Goal: Transaction & Acquisition: Book appointment/travel/reservation

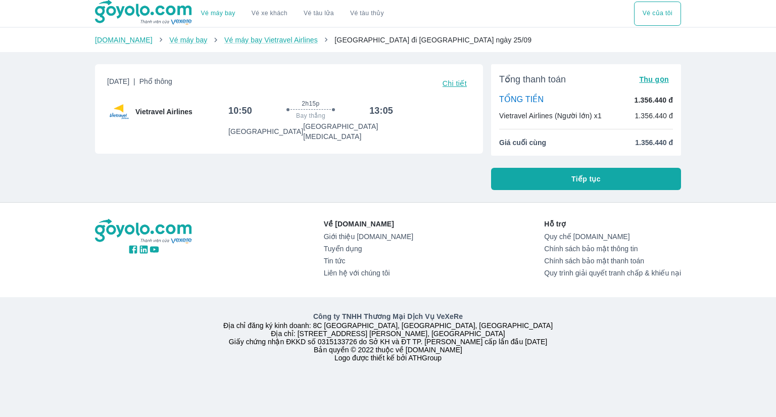
click at [562, 182] on button "Tiếp tục" at bounding box center [586, 179] width 190 height 22
